Goal: Find specific page/section: Find specific page/section

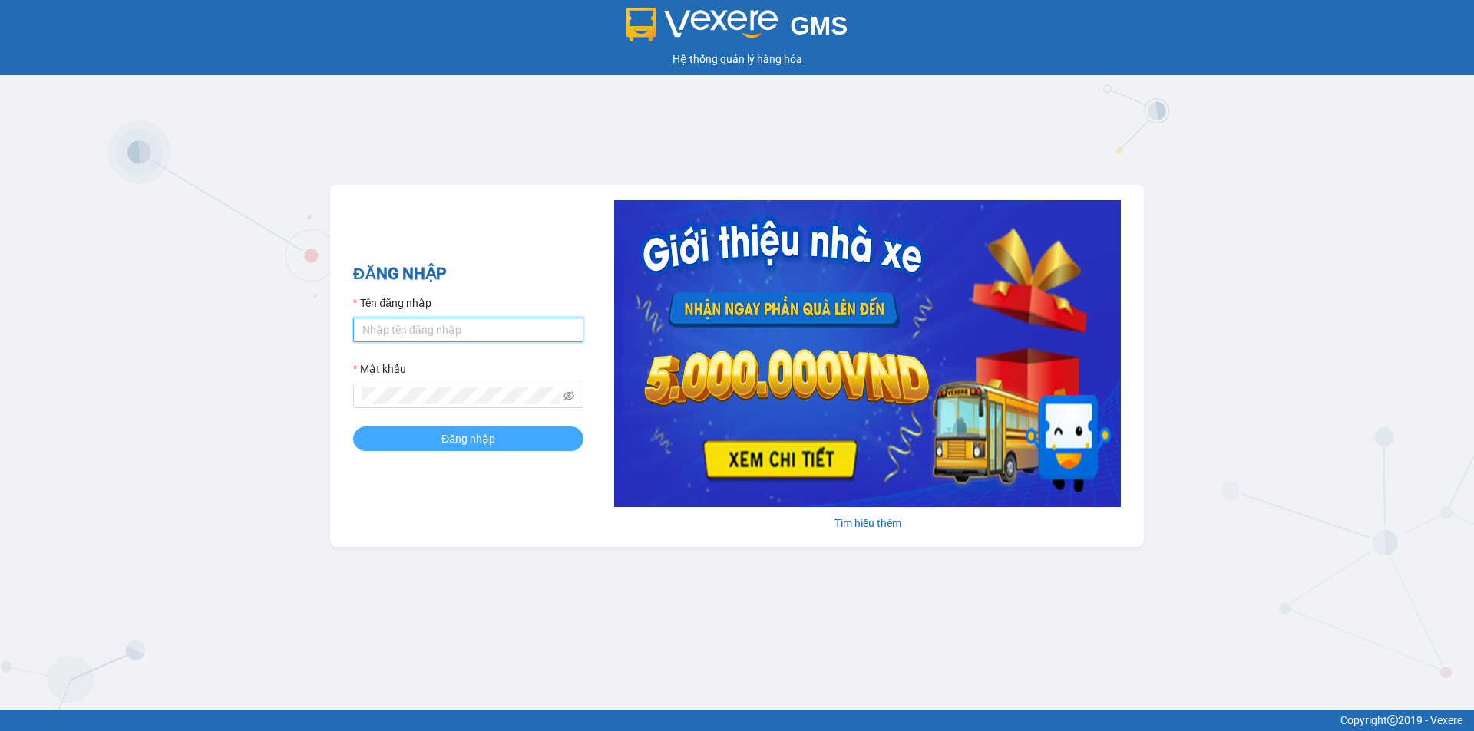
type input "camloan.cuctunglimo"
click at [462, 437] on span "Đăng nhập" at bounding box center [468, 439] width 54 height 17
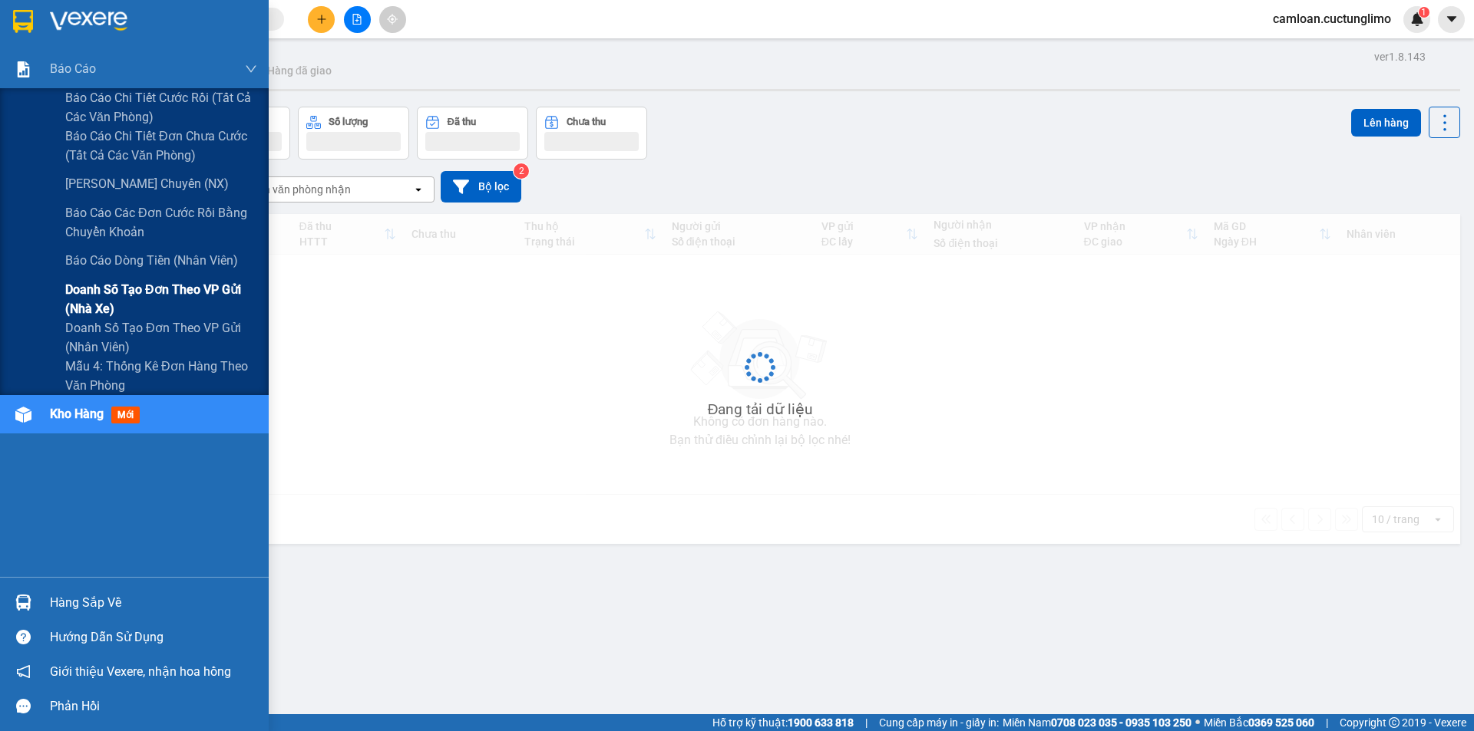
click at [115, 283] on span "Doanh số tạo đơn theo VP gửi (nhà xe)" at bounding box center [161, 299] width 192 height 38
